Goal: Information Seeking & Learning: Learn about a topic

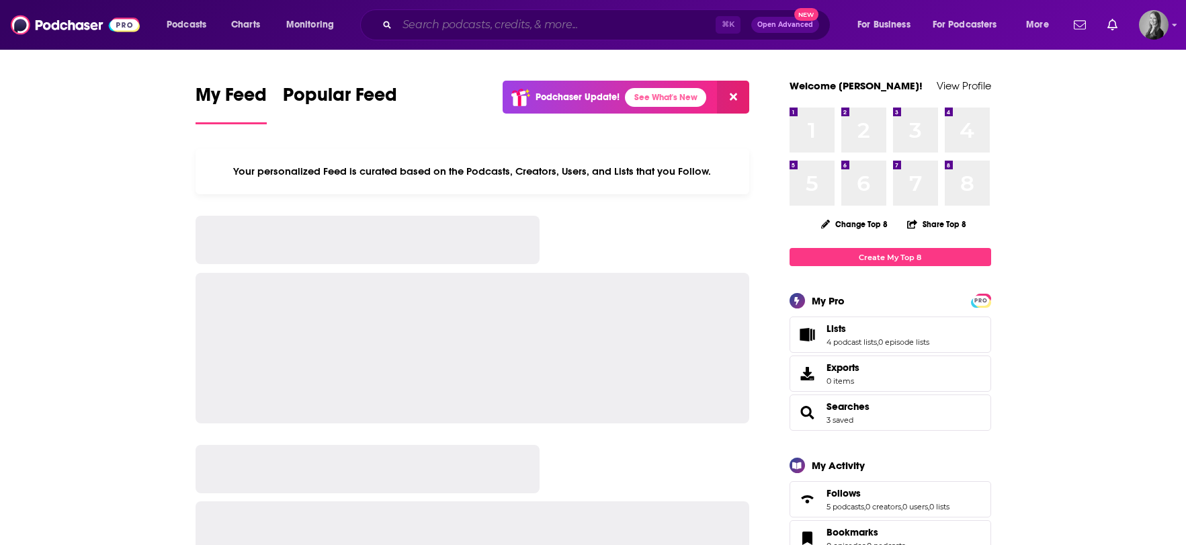
click at [535, 27] on input "Search podcasts, credits, & more..." at bounding box center [556, 25] width 319 height 22
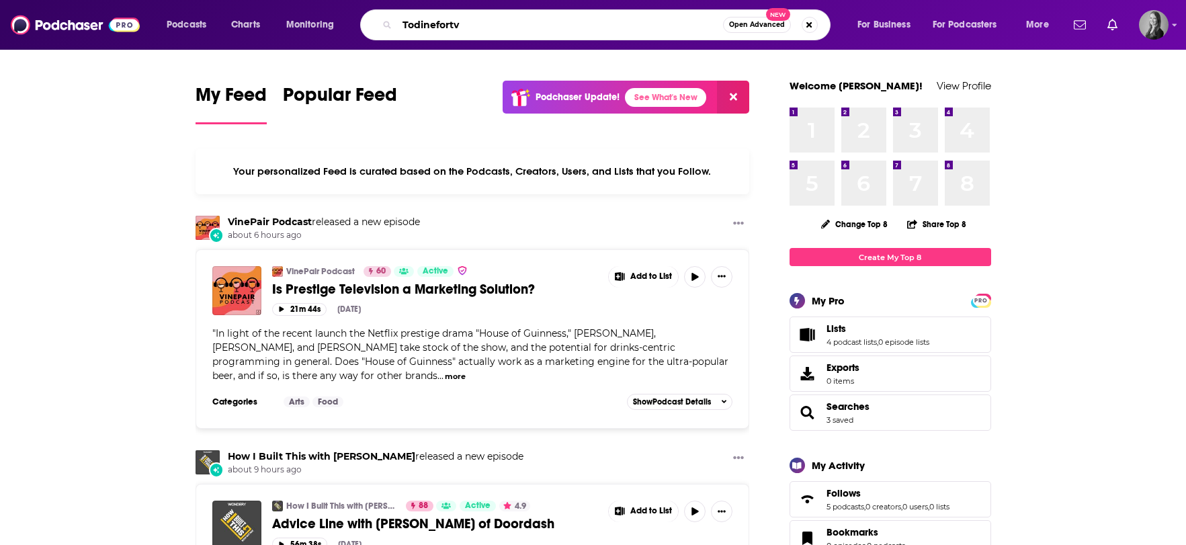
type input "Todinefortv"
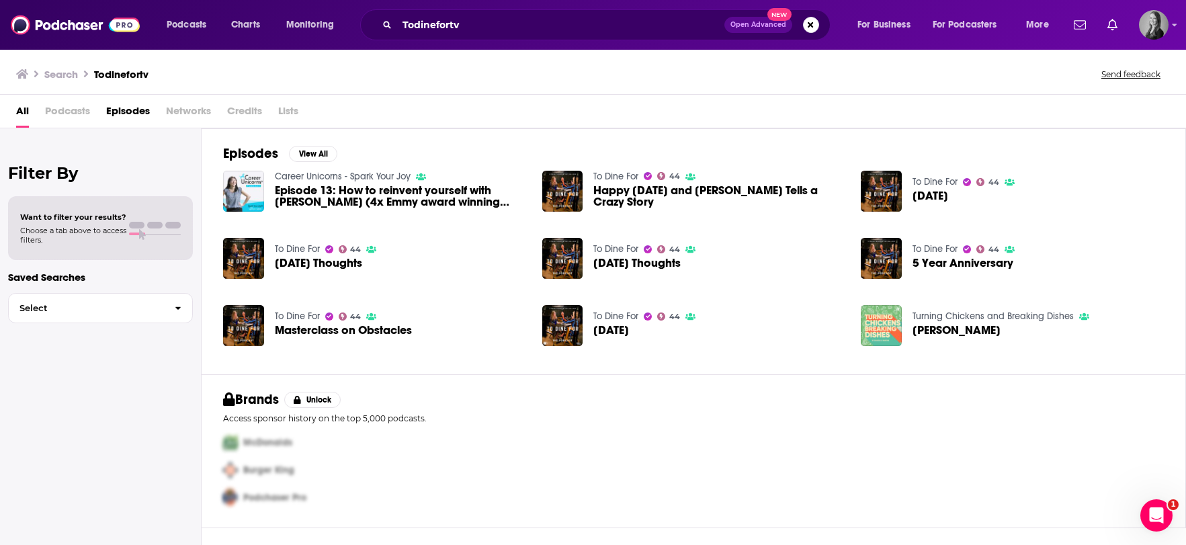
click at [298, 261] on span "[DATE] Thoughts" at bounding box center [318, 262] width 87 height 11
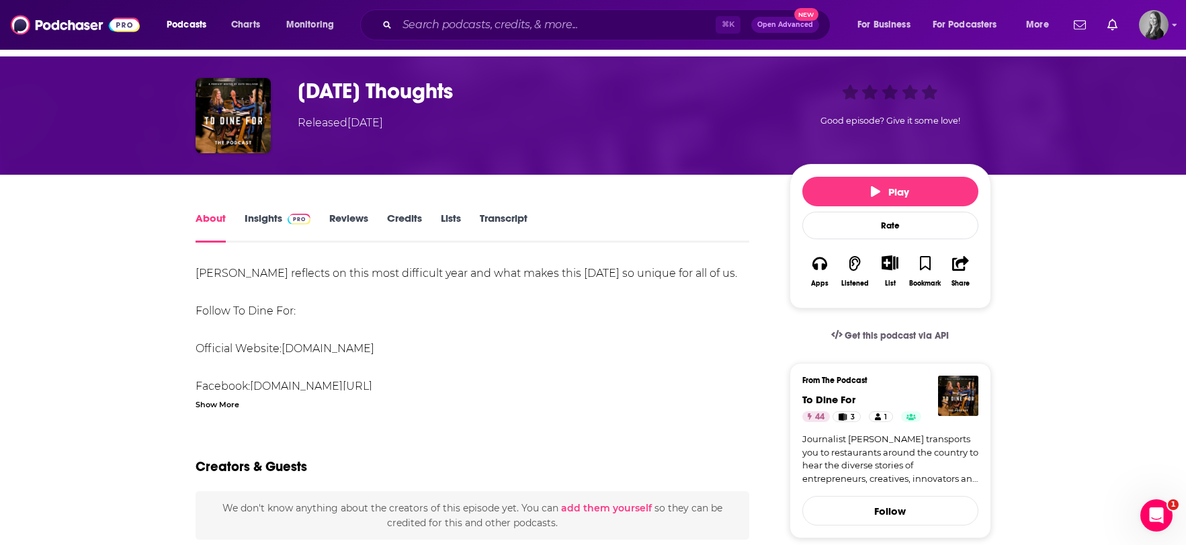
scroll to position [43, 0]
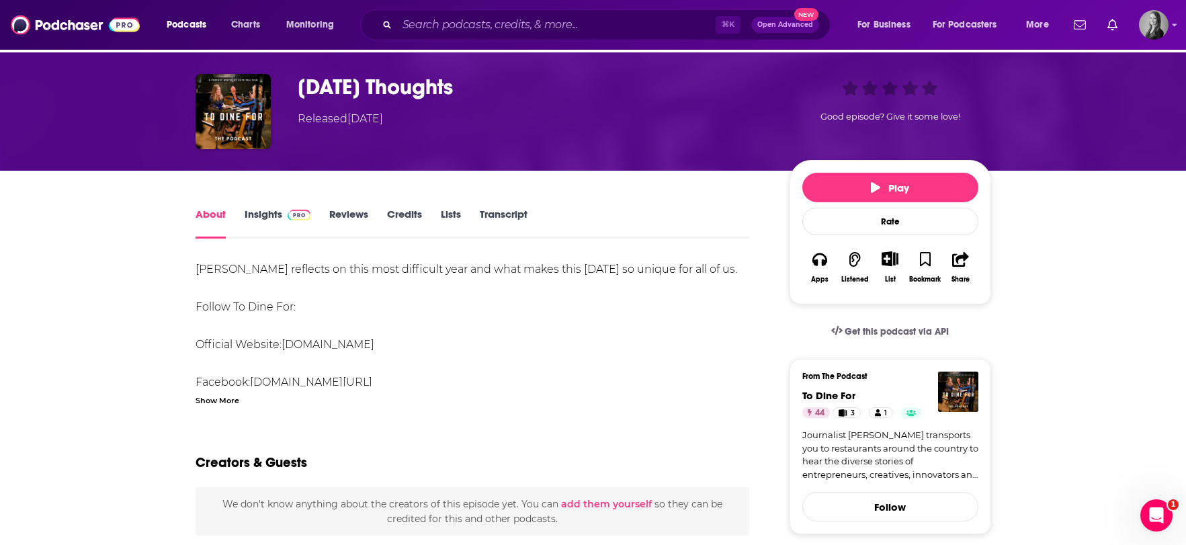
click at [282, 219] on span at bounding box center [296, 214] width 29 height 13
